Goal: Find specific page/section: Find specific page/section

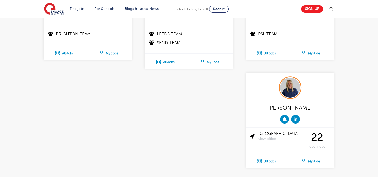
scroll to position [225, 0]
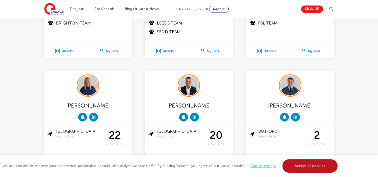
click at [302, 163] on link "Accept all cookies" at bounding box center [311, 166] width 56 height 14
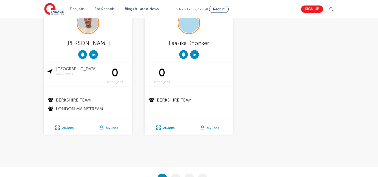
scroll to position [1000, 0]
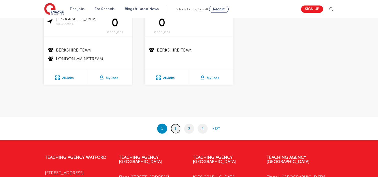
click at [174, 127] on link "2" at bounding box center [176, 129] width 10 height 10
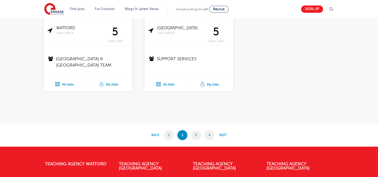
scroll to position [1000, 0]
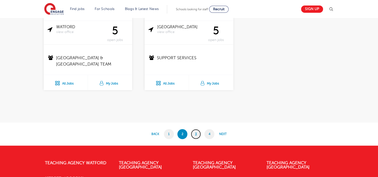
click at [192, 135] on link "3" at bounding box center [196, 134] width 10 height 10
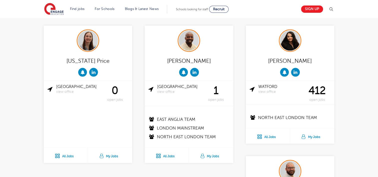
scroll to position [975, 0]
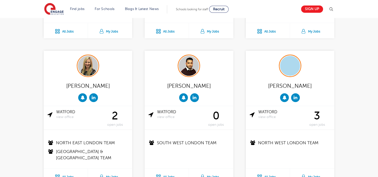
scroll to position [375, 0]
